Goal: Navigation & Orientation: Find specific page/section

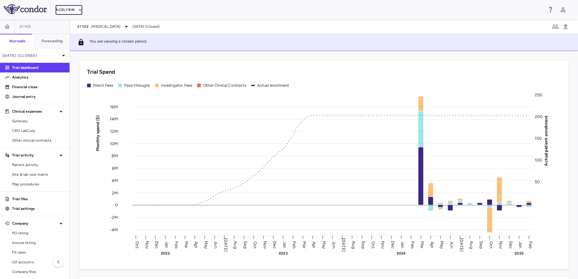
click at [74, 12] on button "Acelyrin" at bounding box center [69, 10] width 27 height 10
click at [73, 48] on li "Alumis" at bounding box center [81, 48] width 50 height 9
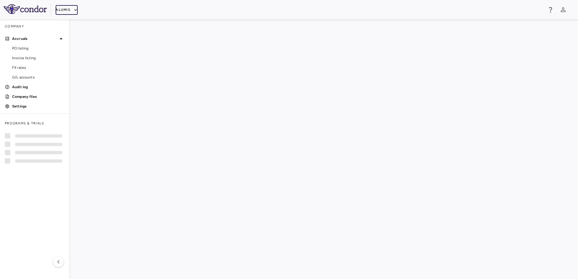
click at [71, 11] on button "Alumis" at bounding box center [67, 10] width 22 height 10
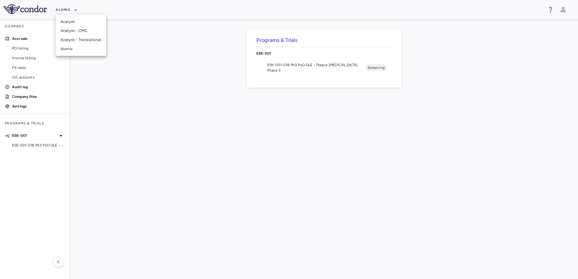
click at [70, 23] on li "Acelyrin" at bounding box center [81, 21] width 50 height 9
